Goal: Task Accomplishment & Management: Manage account settings

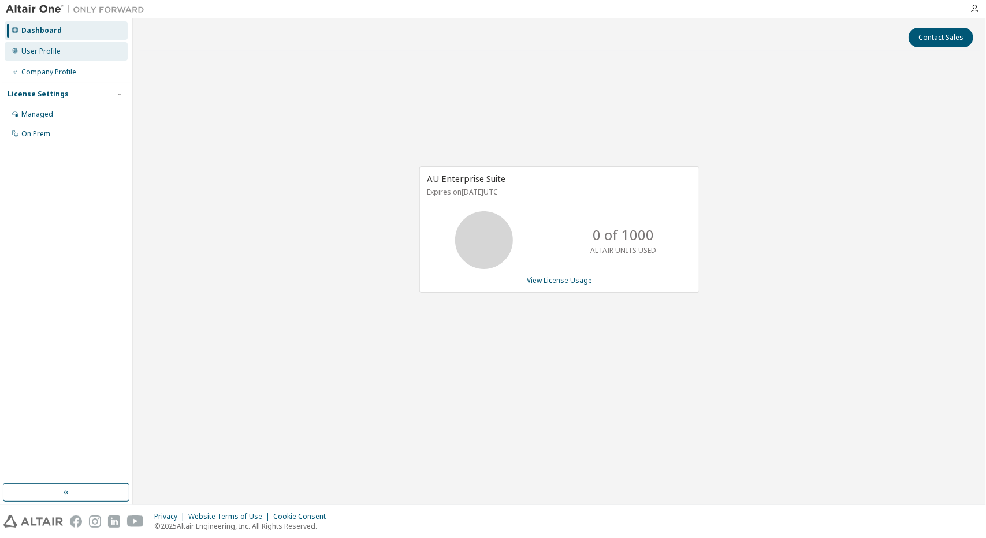
click at [68, 56] on div "User Profile" at bounding box center [66, 51] width 123 height 18
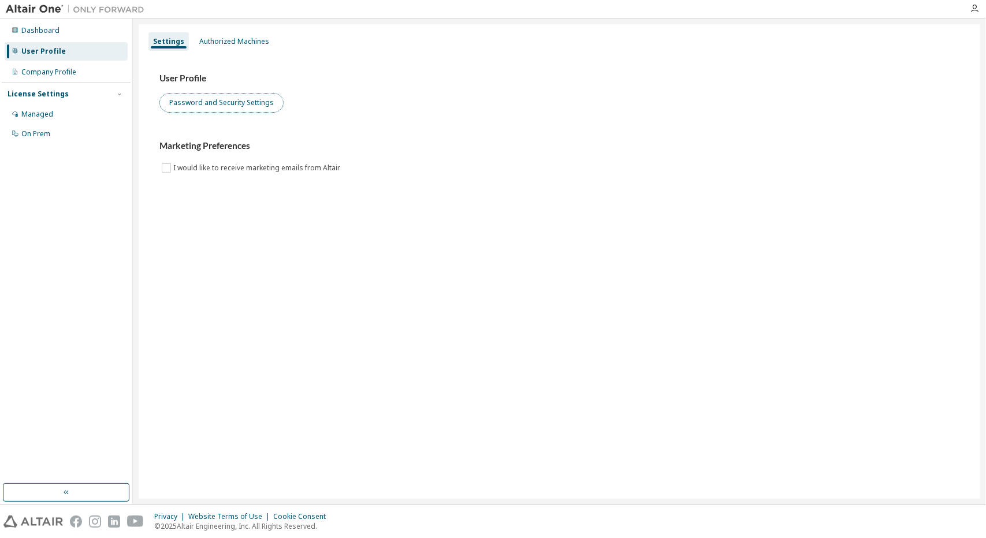
click at [252, 101] on button "Password and Security Settings" at bounding box center [221, 103] width 124 height 20
click at [232, 168] on label "I would like to receive marketing emails from Altair" at bounding box center [257, 168] width 169 height 14
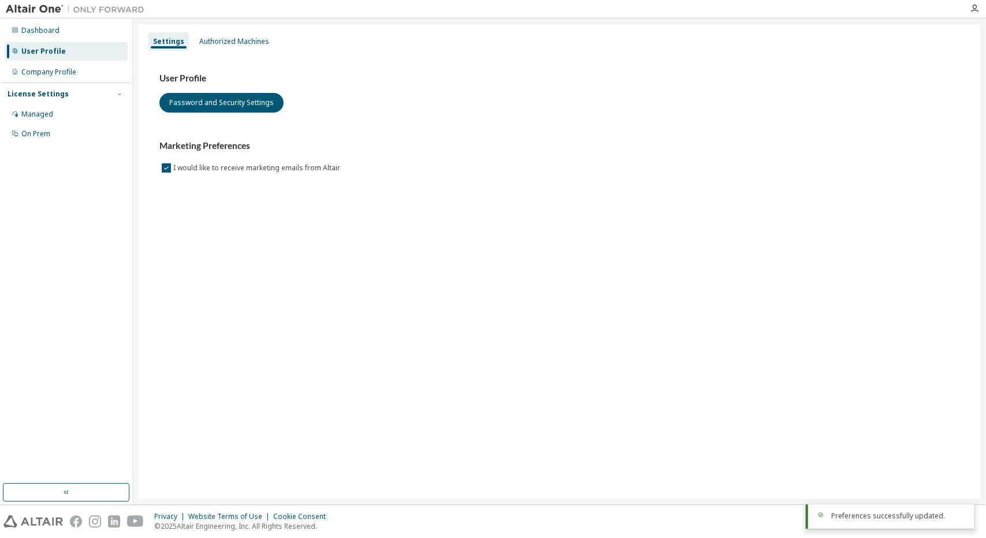
click at [254, 217] on div "Settings Authorized Machines User Profile Password and Security Settings Market…" at bounding box center [559, 261] width 841 height 475
